Goal: Obtain resource: Obtain resource

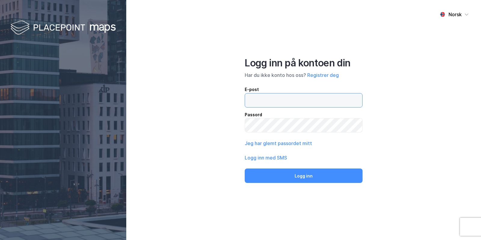
click at [322, 98] on input "email" at bounding box center [303, 101] width 117 height 14
type input "[EMAIL_ADDRESS][DOMAIN_NAME]"
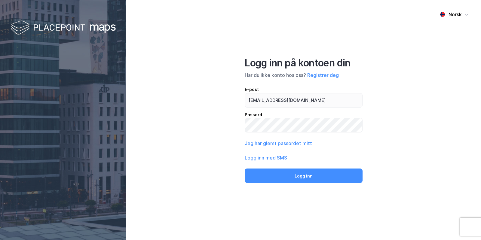
click at [308, 187] on div "Norsk Logg inn på kontoen din Har du ikke konto hos oss? Registrer deg E-post […" at bounding box center [303, 120] width 355 height 240
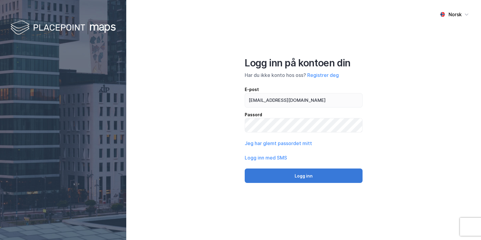
click at [318, 179] on button "Logg inn" at bounding box center [304, 176] width 118 height 14
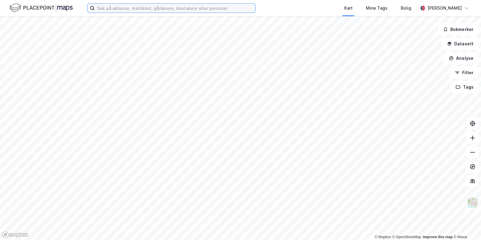
click at [117, 7] on input at bounding box center [175, 8] width 161 height 9
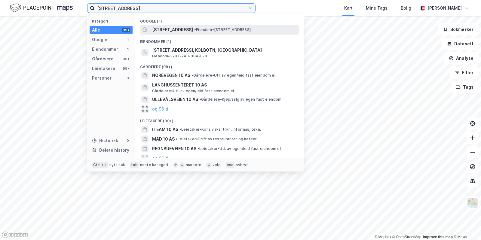
type input "[STREET_ADDRESS]"
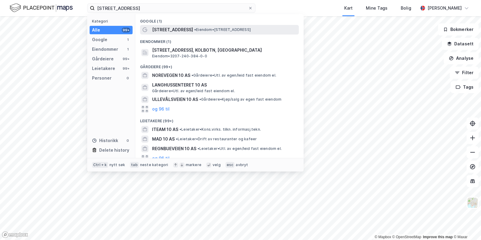
click at [176, 26] on span "[STREET_ADDRESS]" at bounding box center [172, 29] width 41 height 7
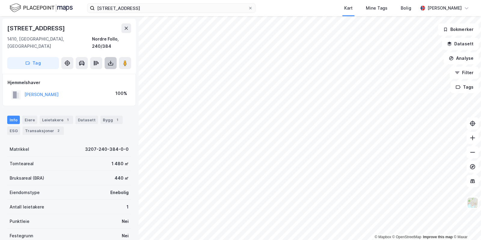
click at [110, 60] on icon at bounding box center [111, 63] width 6 height 6
click at [96, 73] on div "Last ned grunnbok" at bounding box center [80, 75] width 35 height 5
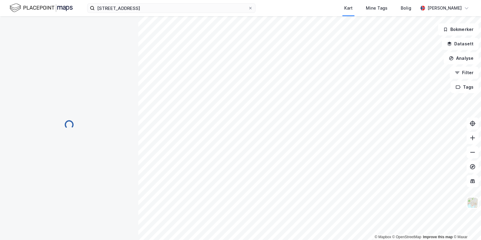
scroll to position [35, 0]
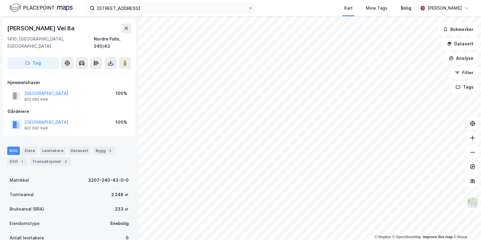
scroll to position [10, 0]
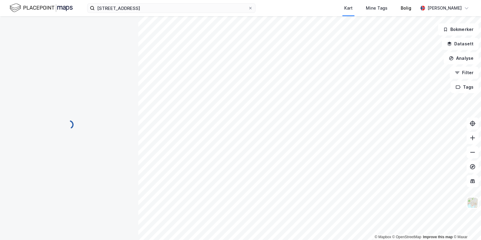
scroll to position [10, 0]
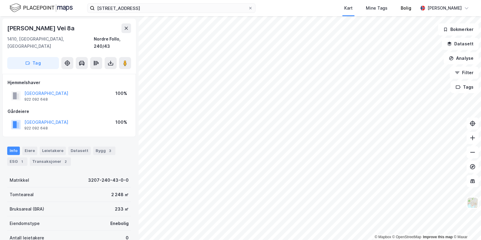
scroll to position [10, 0]
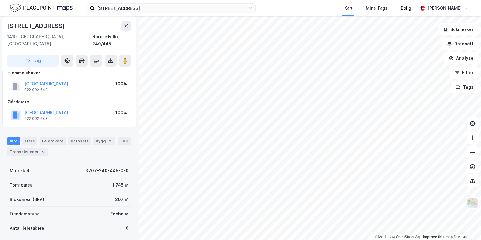
scroll to position [10, 0]
